Goal: Check status: Check status

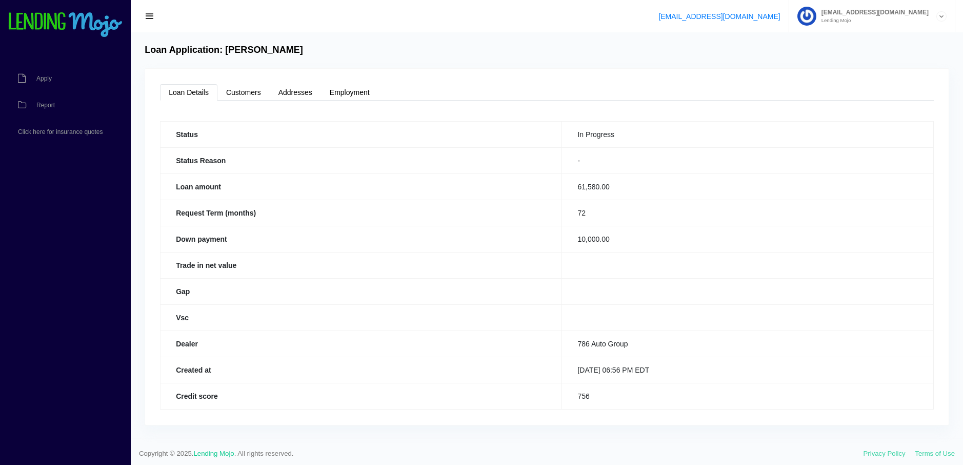
scroll to position [4, 0]
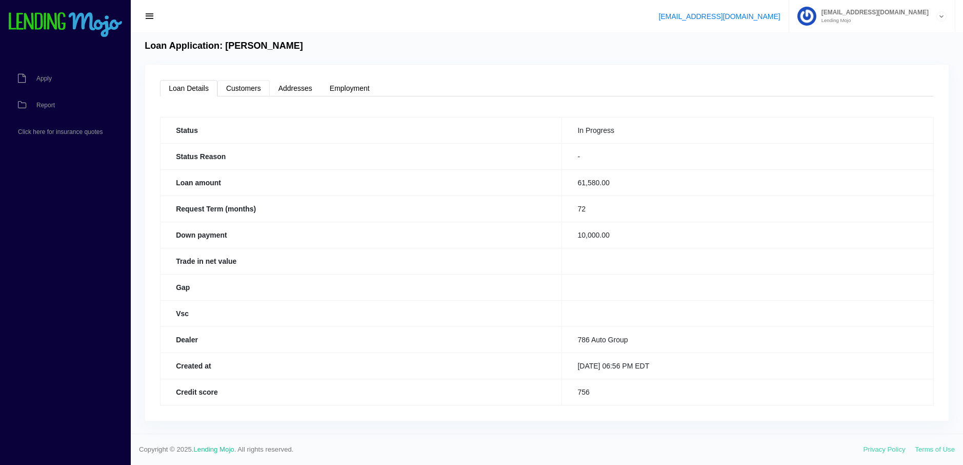
click at [250, 89] on link "Customers" at bounding box center [243, 88] width 52 height 16
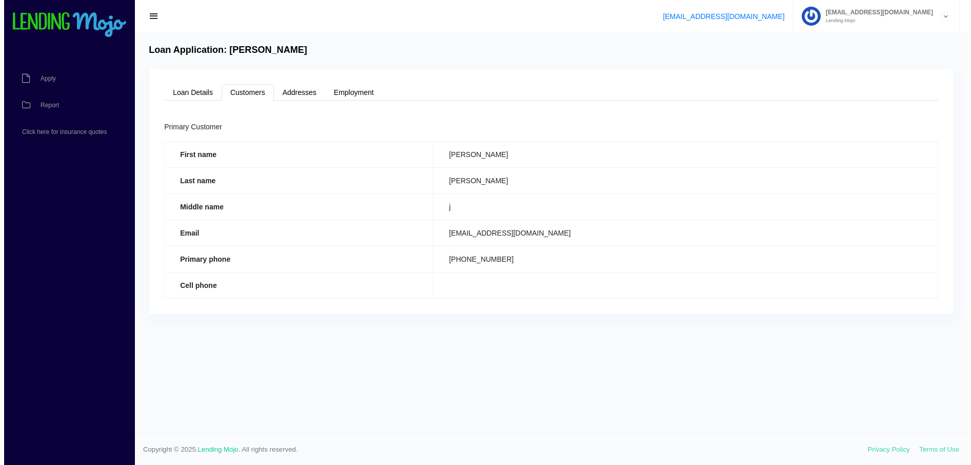
scroll to position [0, 0]
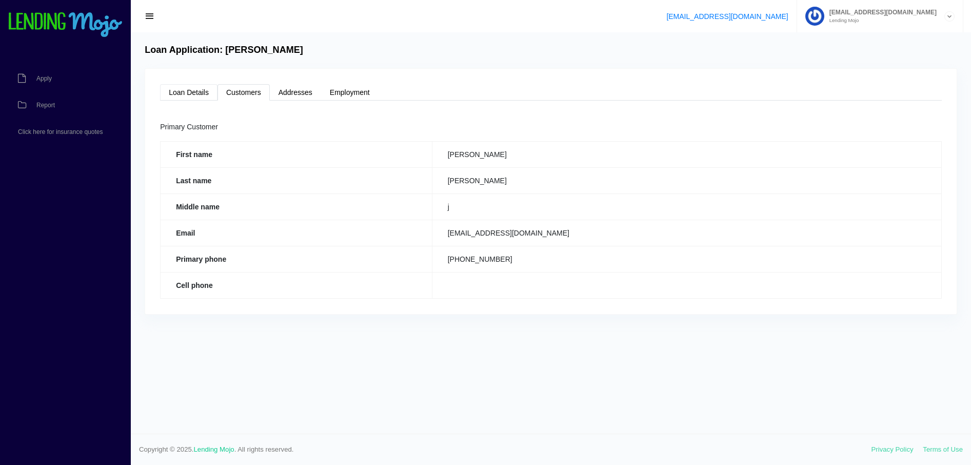
click at [187, 89] on link "Loan Details" at bounding box center [188, 92] width 57 height 16
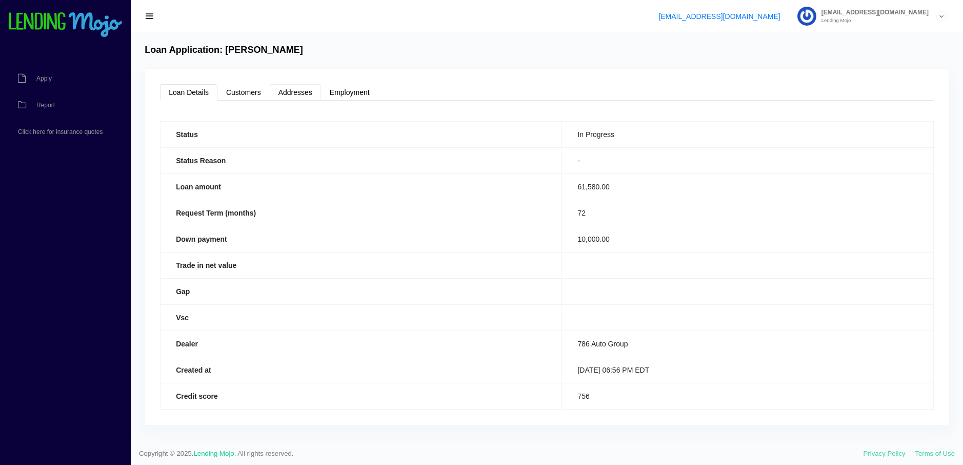
click at [305, 96] on link "Addresses" at bounding box center [295, 92] width 51 height 16
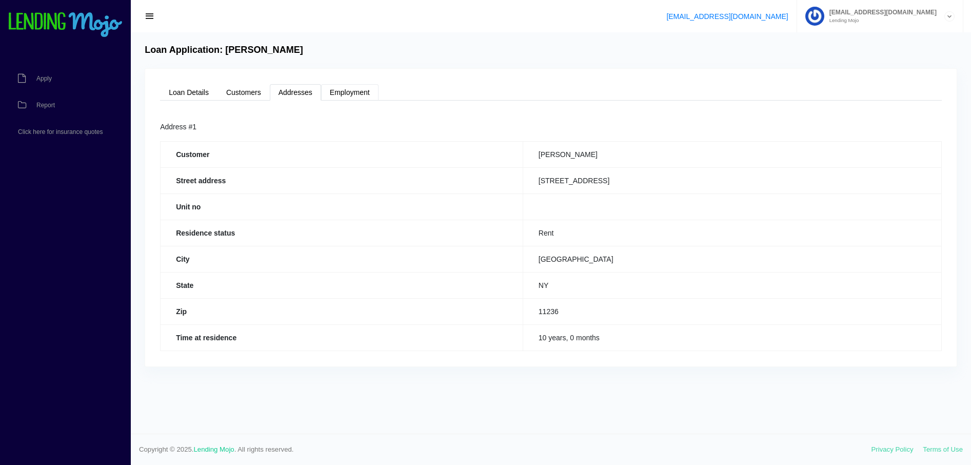
click at [354, 93] on link "Employment" at bounding box center [349, 92] width 57 height 16
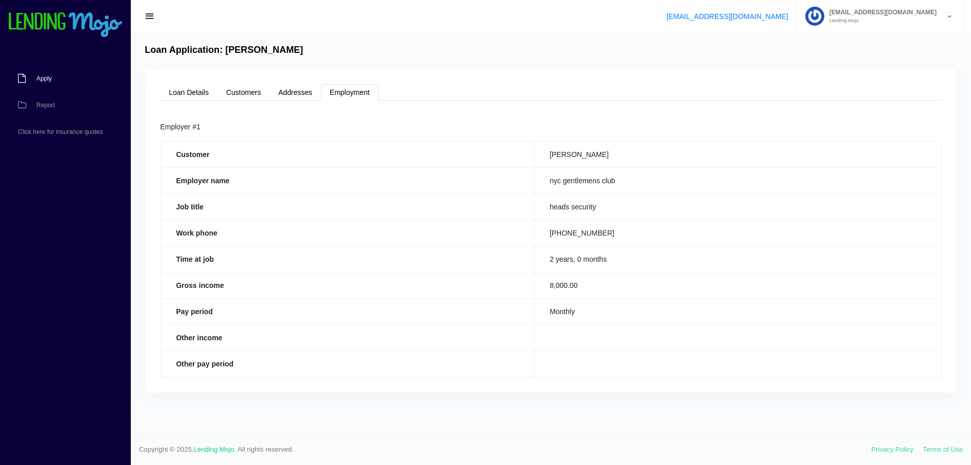
click at [48, 84] on link "Apply" at bounding box center [60, 78] width 121 height 27
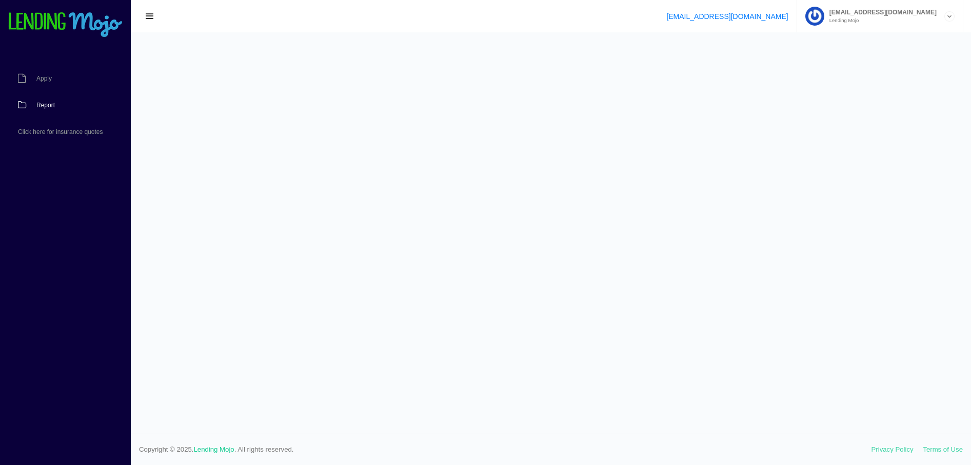
click at [38, 105] on span "Report" at bounding box center [45, 105] width 18 height 6
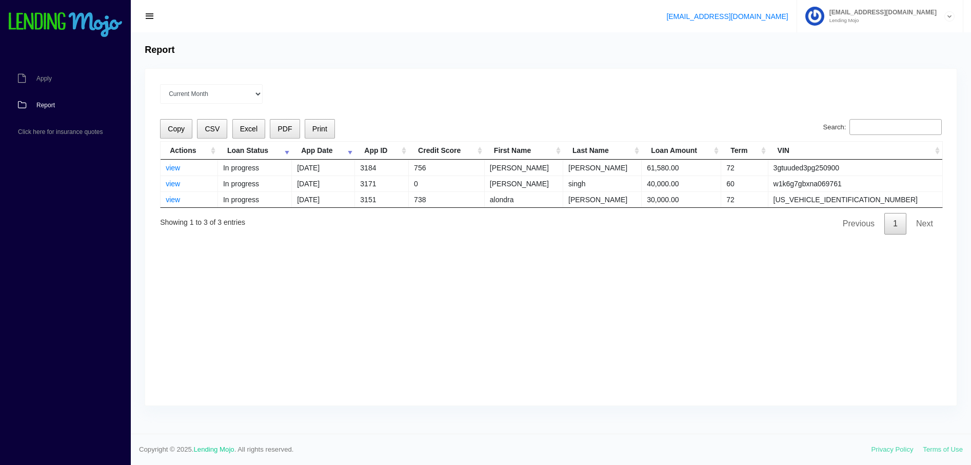
click at [43, 102] on span "Report" at bounding box center [45, 105] width 18 height 6
click at [171, 166] on link "view" at bounding box center [173, 168] width 14 height 8
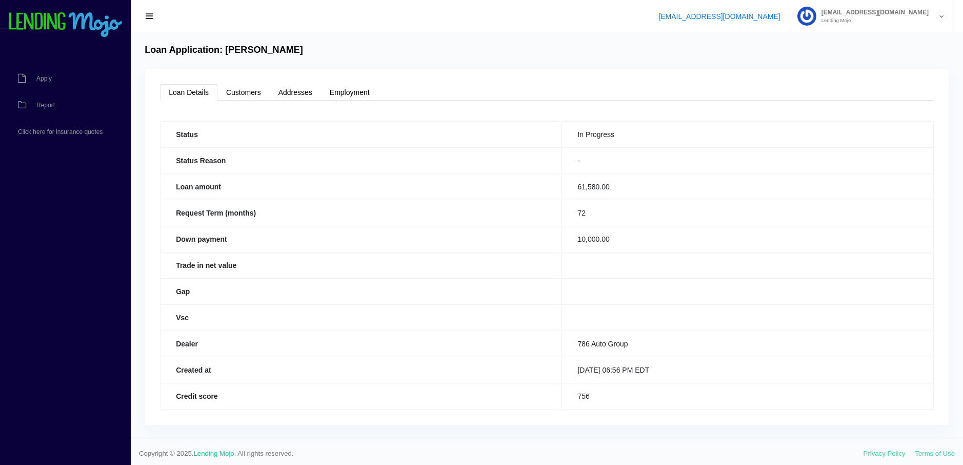
drag, startPoint x: 898, startPoint y: 200, endPoint x: 862, endPoint y: 109, distance: 98.1
click at [43, 104] on span "Report" at bounding box center [45, 105] width 18 height 6
